Goal: Transaction & Acquisition: Purchase product/service

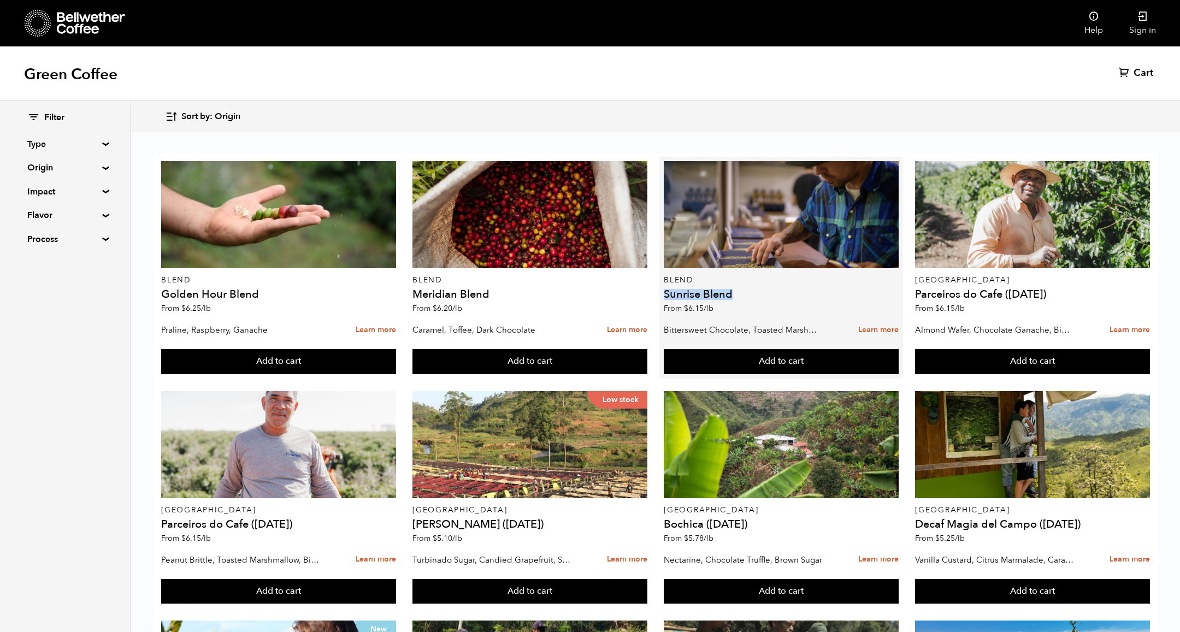
drag, startPoint x: 732, startPoint y: 297, endPoint x: 664, endPoint y: 294, distance: 68.9
click at [664, 294] on h4 "Sunrise Blend" at bounding box center [781, 294] width 234 height 11
copy h4 "Sunrise Blend"
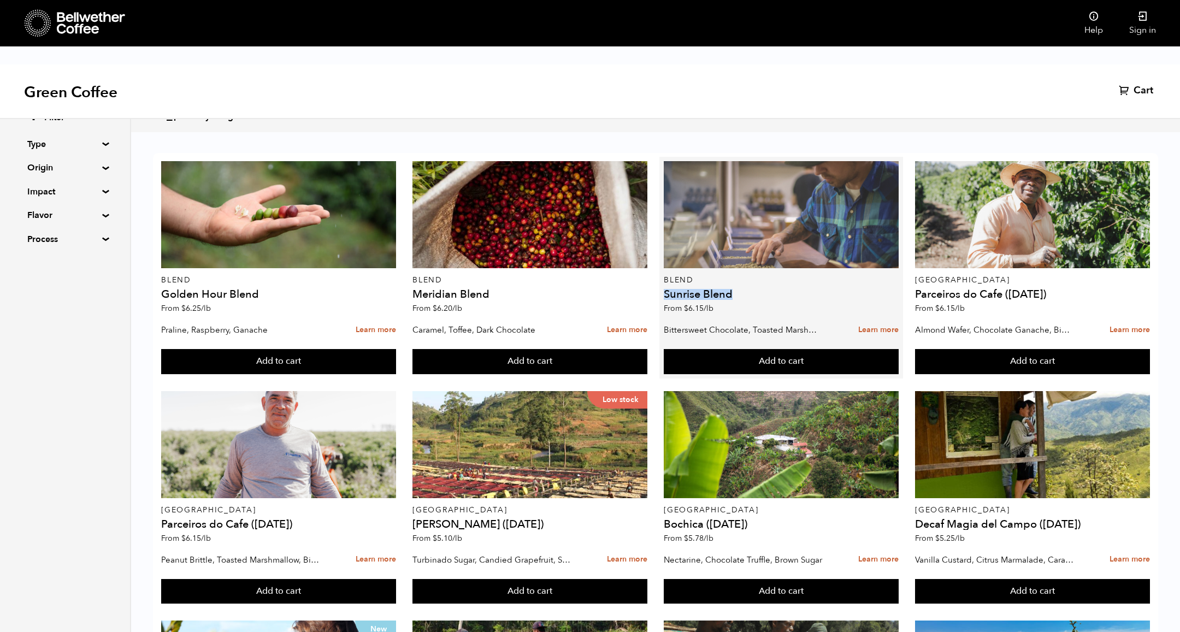
click at [722, 243] on div at bounding box center [781, 214] width 234 height 107
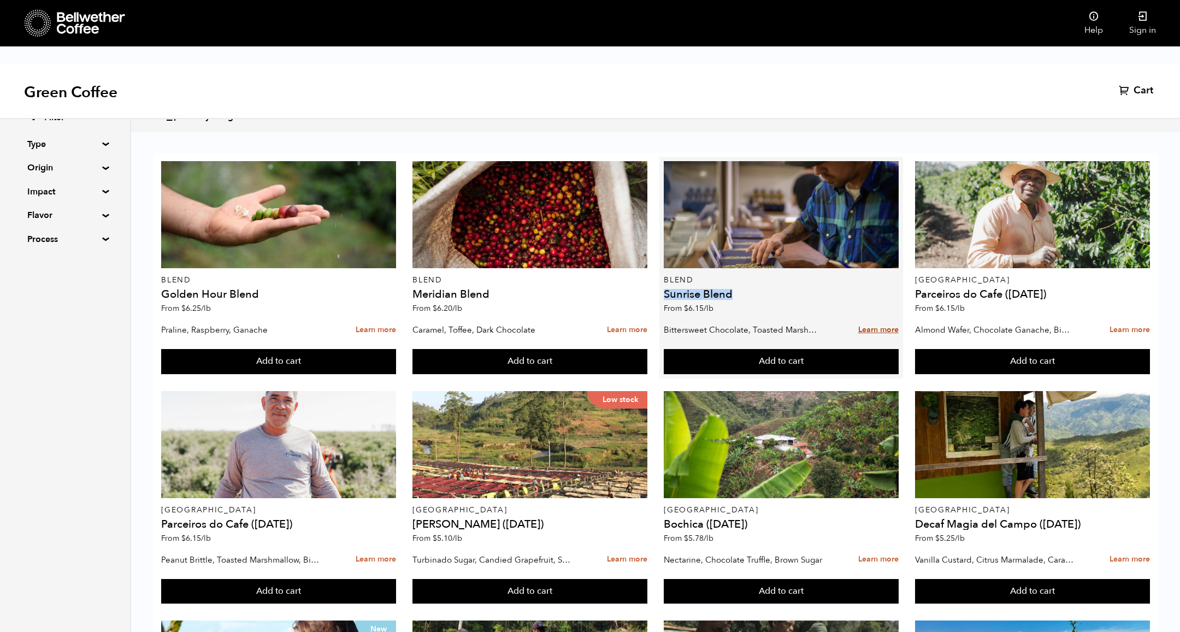
click at [879, 328] on link "Learn more" at bounding box center [878, 329] width 40 height 23
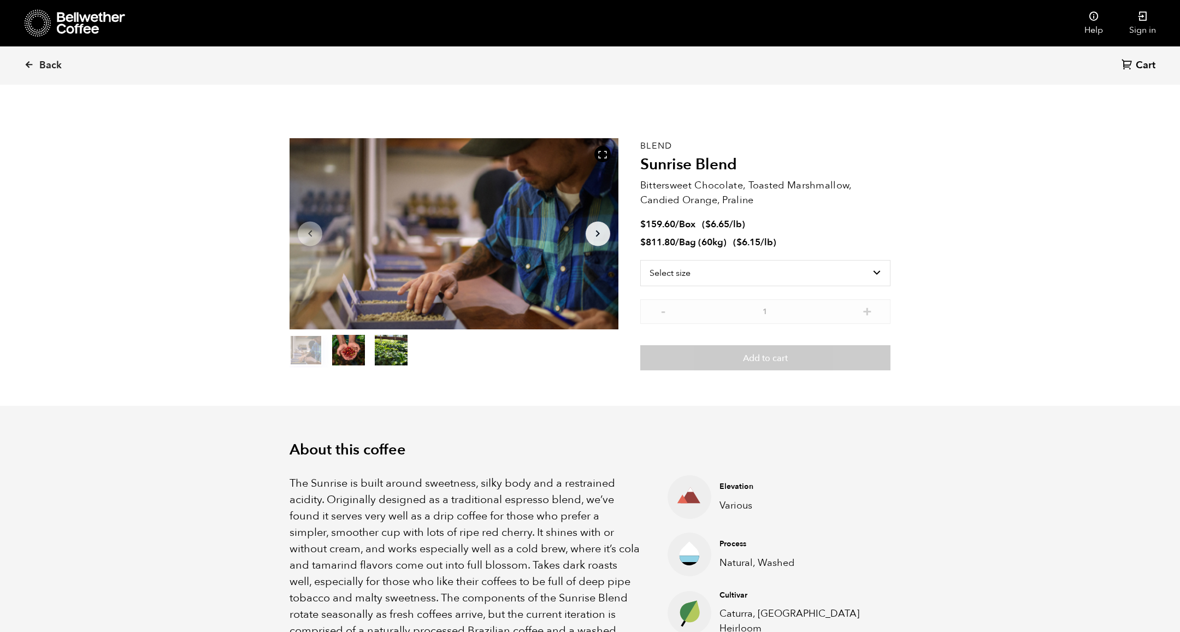
scroll to position [475, 582]
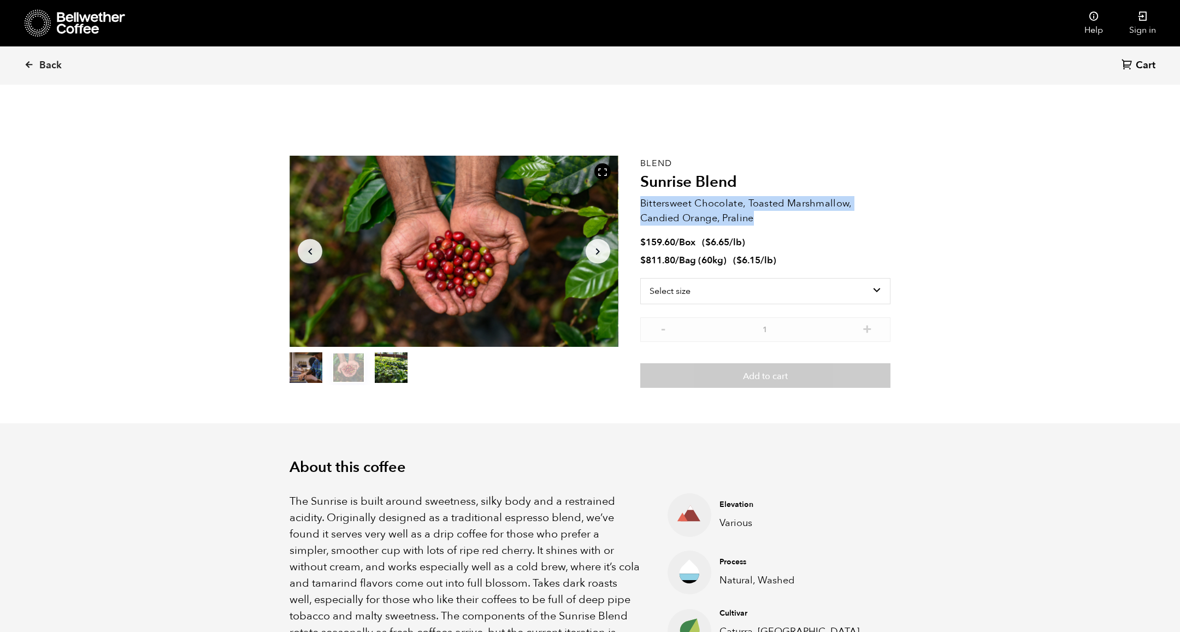
drag, startPoint x: 753, startPoint y: 201, endPoint x: 641, endPoint y: 188, distance: 113.2
click at [641, 196] on p "Bittersweet Chocolate, Toasted Marshmallow, Candied Orange, Praline" at bounding box center [765, 210] width 250 height 29
copy p "Bittersweet Chocolate, Toasted Marshmallow, Candied Orange, Praline"
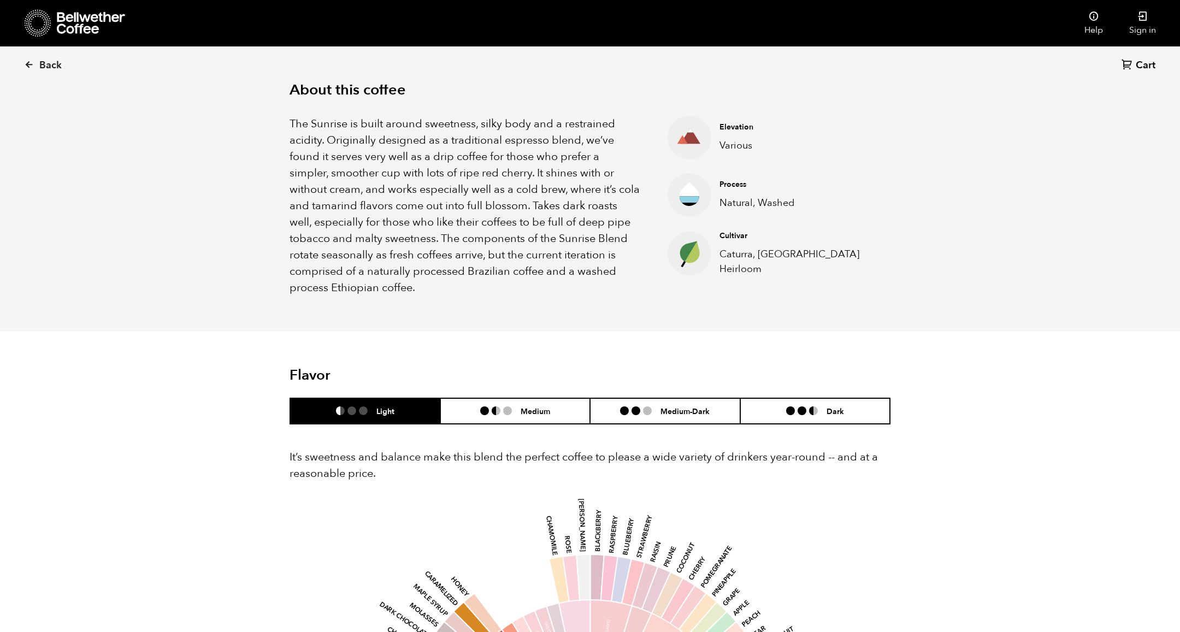
scroll to position [353, 0]
